Goal: Task Accomplishment & Management: Use online tool/utility

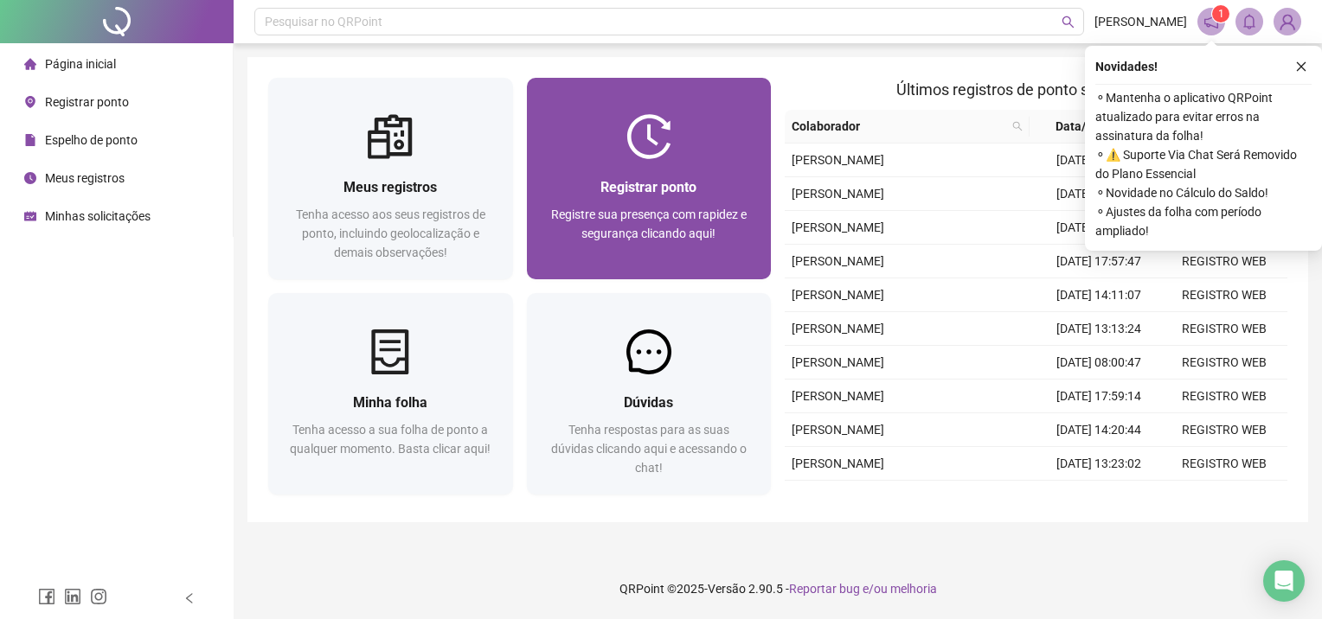
click at [641, 219] on span "Registre sua presença com rapidez e segurança clicando aqui!" at bounding box center [649, 224] width 196 height 33
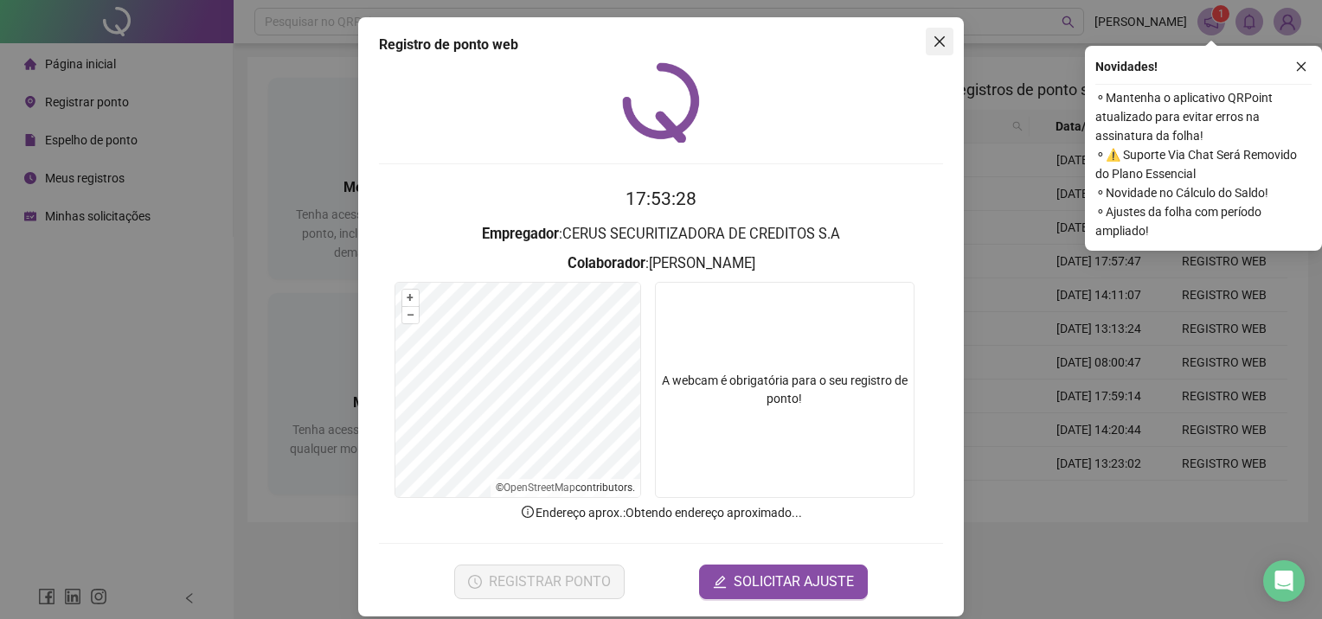
click at [937, 42] on icon "close" at bounding box center [940, 42] width 14 height 14
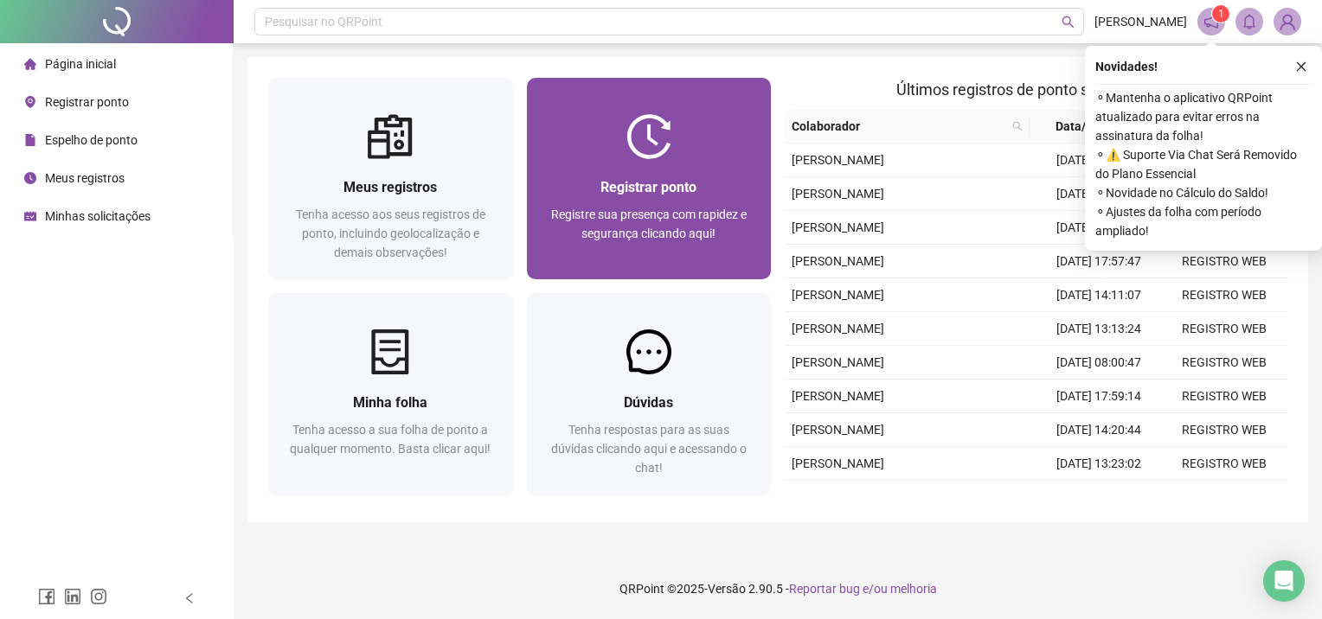
click at [584, 163] on div "Registrar ponto Registre sua presença com rapidez e segurança clicando aqui!" at bounding box center [649, 219] width 245 height 120
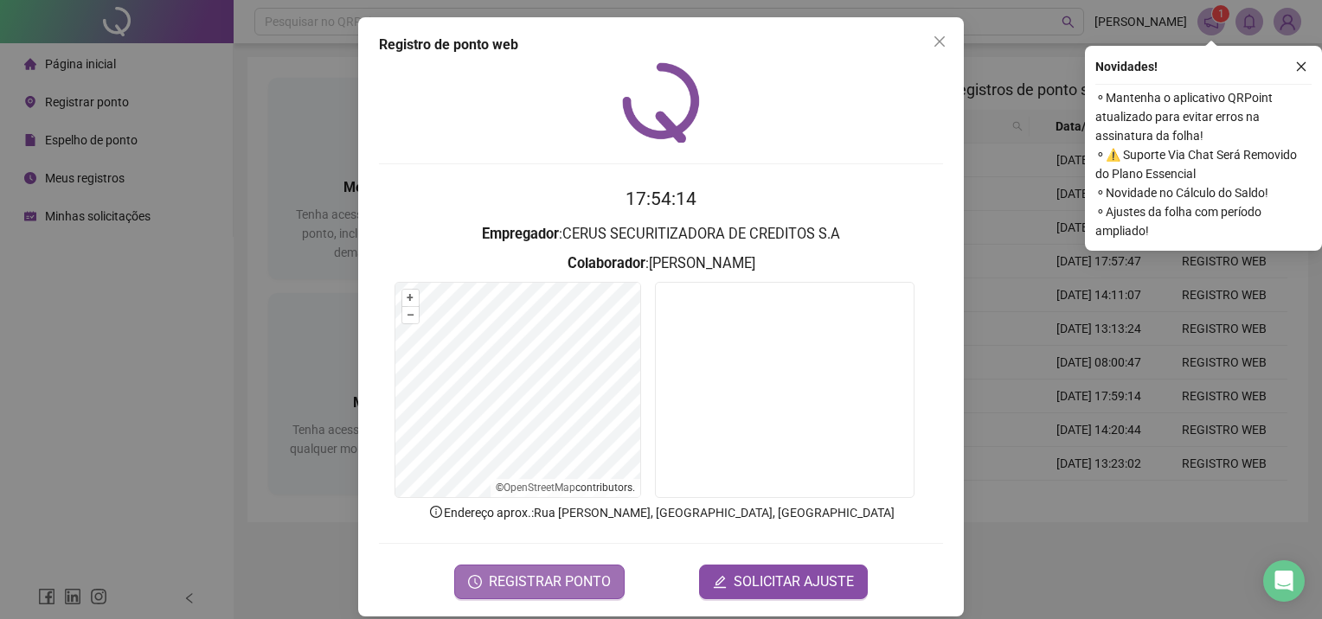
click at [565, 585] on span "REGISTRAR PONTO" at bounding box center [550, 582] width 122 height 21
